Goal: Transaction & Acquisition: Purchase product/service

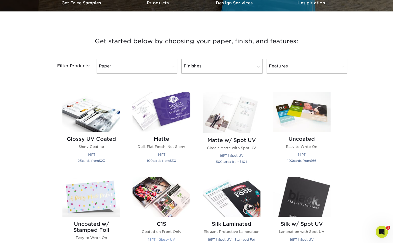
scroll to position [166, 0]
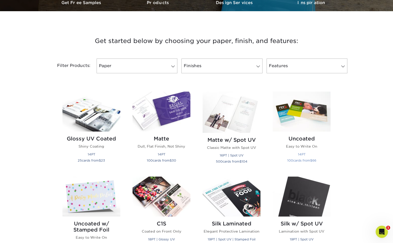
click at [310, 122] on img at bounding box center [302, 112] width 58 height 40
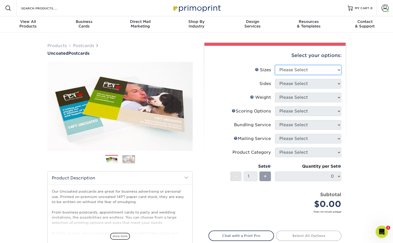
click at [292, 72] on select "Please Select 1.5" x 7" 2" x 8" 2.12" x 5.5" 2.75" x 4.25" 2.75" x 8.5" 3" x 4"…" at bounding box center [308, 70] width 66 height 10
click at [335, 73] on select "Please Select 1.5" x 7" 2" x 8" 2.12" x 5.5" 2.75" x 4.25" 2.75" x 8.5" 3" x 4"…" at bounding box center [308, 70] width 66 height 10
select select "3.00x4.00"
click at [275, 65] on select "Please Select 1.5" x 7" 2" x 8" 2.12" x 5.5" 2.75" x 4.25" 2.75" x 8.5" 3" x 4"…" at bounding box center [308, 70] width 66 height 10
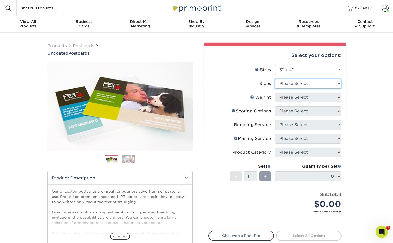
click at [324, 86] on select "Please Select Print Both Sides Print Front Only" at bounding box center [308, 84] width 66 height 10
select select "13abbda7-1d64-4f25-8bb2-c179b224825d"
click at [275, 79] on select "Please Select Print Both Sides Print Front Only" at bounding box center [308, 84] width 66 height 10
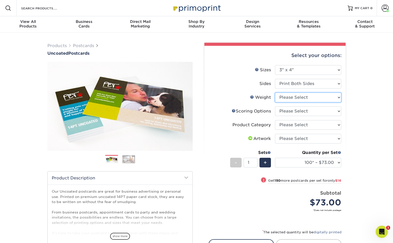
click at [333, 98] on select "Please Select 14PT Uncoated" at bounding box center [308, 98] width 66 height 10
select select "14PT Uncoated"
click at [275, 93] on select "Please Select 14PT Uncoated" at bounding box center [308, 98] width 66 height 10
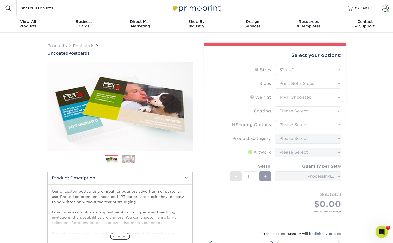
click at [331, 112] on form "Sizes Help Sizes Please Select 1.5" x 7" 2" x 8" 2.12" x 5.5" 2.75" x 4.25" 2.7…" at bounding box center [274, 145] width 133 height 160
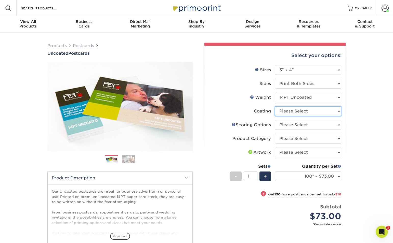
click at [331, 112] on select at bounding box center [308, 112] width 66 height 10
select select "3e7618de-abca-4bda-9f97-8b9129e913d8"
click at [275, 107] on select at bounding box center [308, 112] width 66 height 10
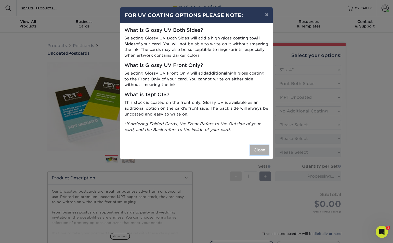
click at [259, 151] on button "Close" at bounding box center [259, 151] width 18 height 10
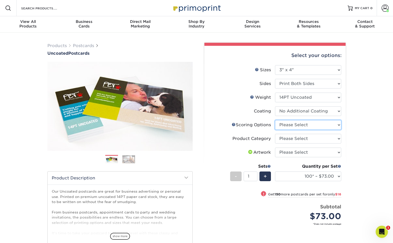
click at [327, 124] on select "Please Select No Scoring One Score" at bounding box center [308, 125] width 66 height 10
click at [232, 125] on link "Scoring Help" at bounding box center [234, 125] width 4 height 4
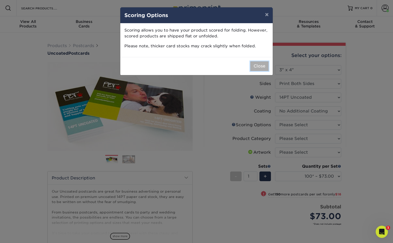
click at [258, 68] on button "Close" at bounding box center [259, 66] width 18 height 10
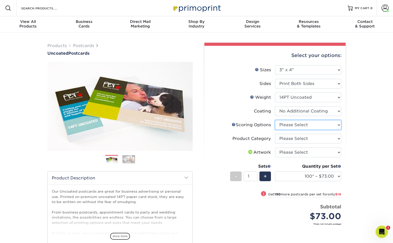
click at [311, 124] on select "Please Select No Scoring One Score" at bounding box center [308, 125] width 66 height 10
select select "16ebe401-5398-422d-8cb0-f3adbb82deb5"
click at [275, 120] on select "Please Select No Scoring One Score" at bounding box center [308, 125] width 66 height 10
click at [329, 135] on select "Please Select Postcards" at bounding box center [308, 139] width 66 height 10
select select "9b7272e0-d6c8-4c3c-8e97-d3a1bcdab858"
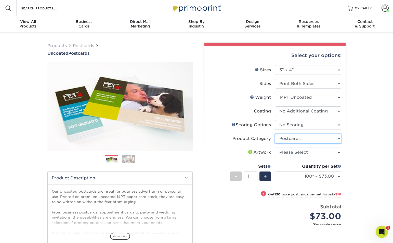
click at [275, 134] on select "Please Select Postcards" at bounding box center [308, 139] width 66 height 10
click at [313, 154] on select "Please Select I will upload files I need a design - $150" at bounding box center [308, 153] width 66 height 10
select select "upload"
click at [275, 148] on select "Please Select I will upload files I need a design - $150" at bounding box center [308, 153] width 66 height 10
click at [334, 177] on select "100* – $73.00 250* – $89.00 500 – $96.00 1000 – $112.00 2500 – $238.00 5000 – $…" at bounding box center [308, 177] width 66 height 10
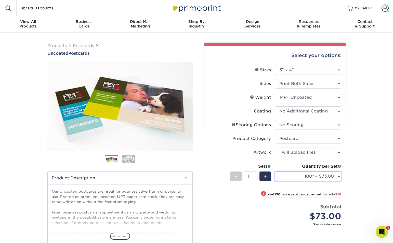
click at [335, 176] on select "100* – $73.00 250* – $89.00 500 – $96.00 1000 – $112.00 2500 – $238.00 5000 – $…" at bounding box center [308, 177] width 66 height 10
